Goal: Navigation & Orientation: Find specific page/section

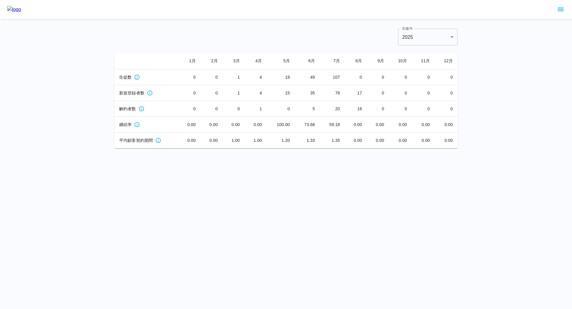
click at [558, 8] on icon "sidemenu" at bounding box center [561, 10] width 6 height 4
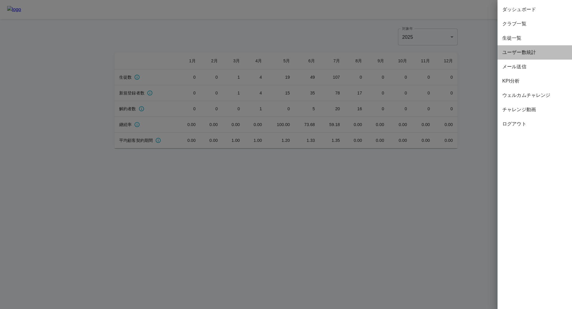
click at [519, 52] on span "ユーザー数統計" at bounding box center [534, 52] width 65 height 7
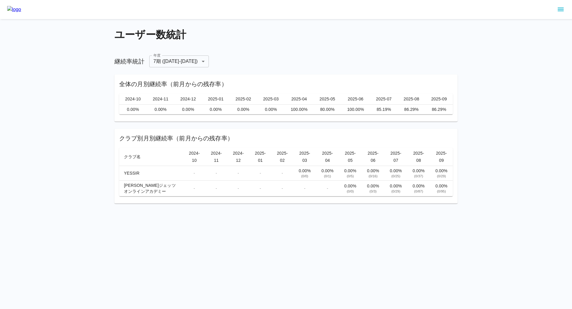
click at [565, 9] on button "sidemenu" at bounding box center [561, 9] width 10 height 10
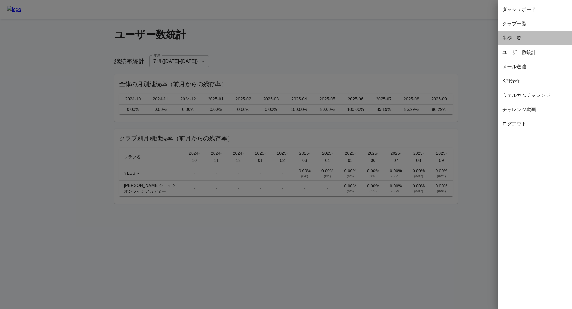
click at [522, 38] on span "生徒一覧" at bounding box center [534, 38] width 65 height 7
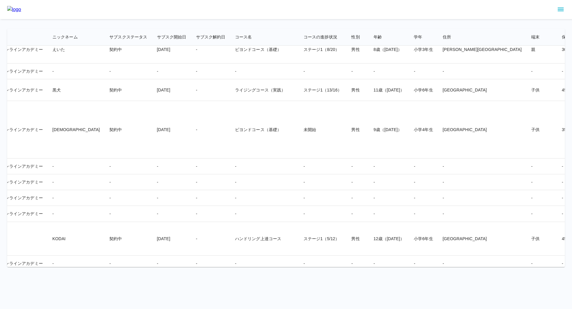
scroll to position [6859, 271]
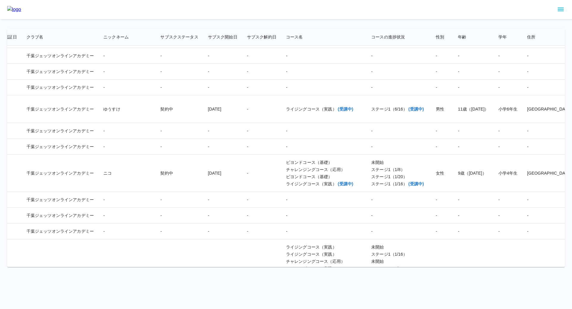
scroll to position [4033, 180]
